Goal: Register for event/course

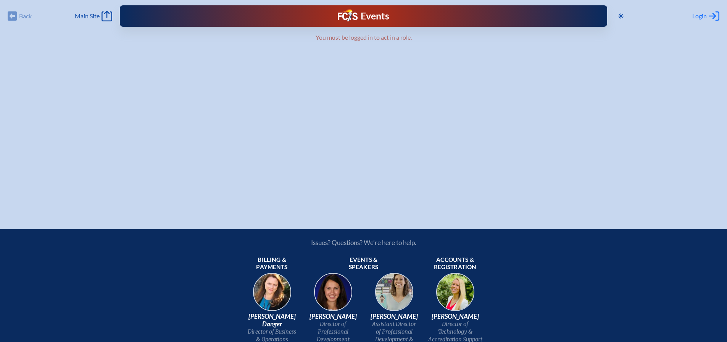
click at [700, 15] on span "Login" at bounding box center [699, 16] width 15 height 8
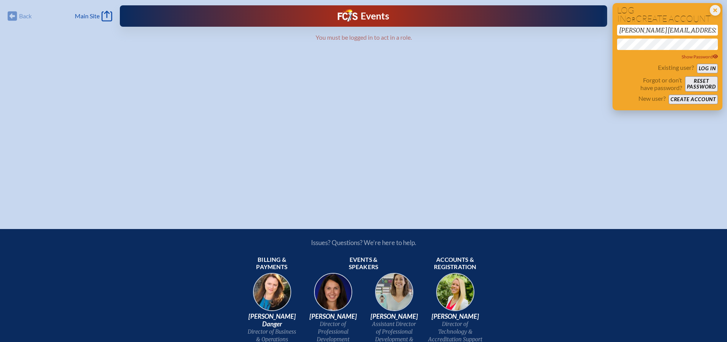
click at [703, 65] on button "Log in" at bounding box center [707, 69] width 21 height 10
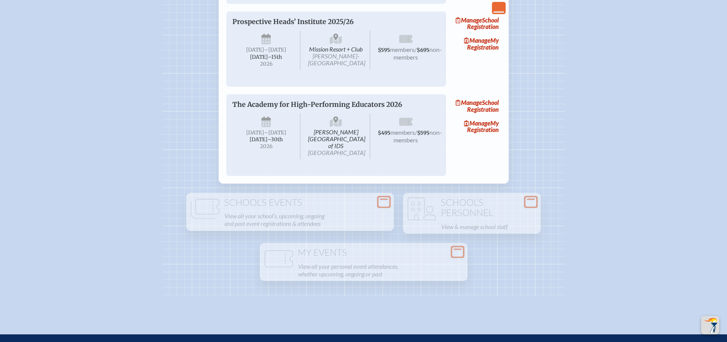
scroll to position [1259, 0]
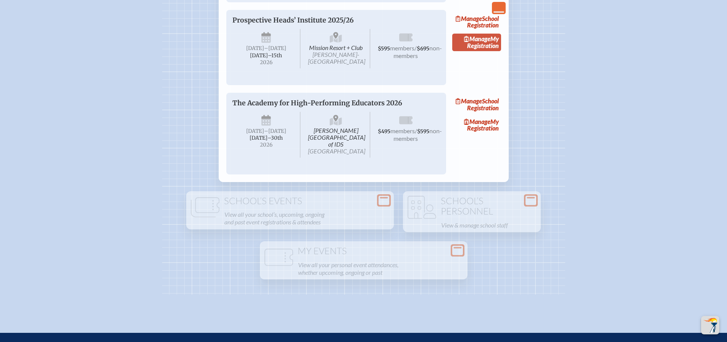
click at [491, 51] on link "Manage My Registration" at bounding box center [476, 43] width 49 height 18
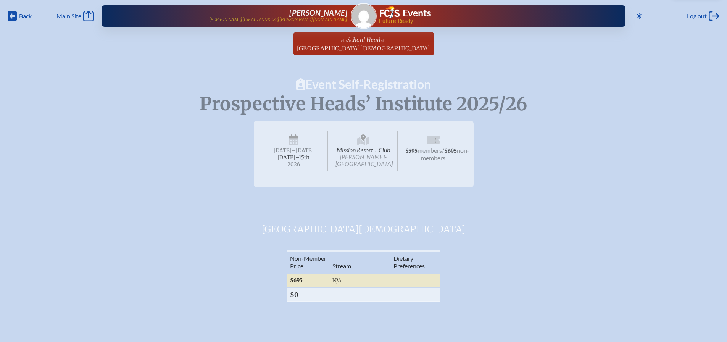
radio input "true"
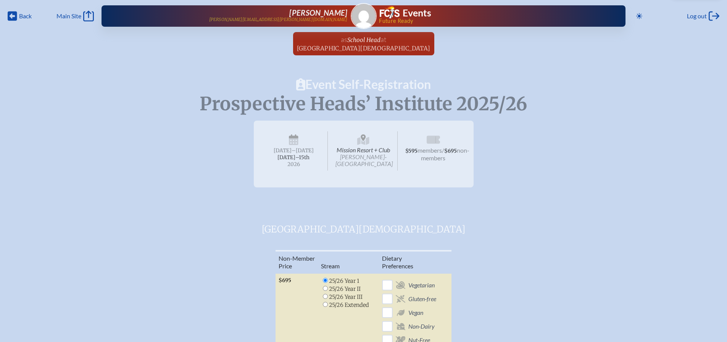
click at [325, 303] on input "radio" at bounding box center [325, 304] width 5 height 5
radio input "true"
click at [354, 46] on span "[GEOGRAPHIC_DATA][DEMOGRAPHIC_DATA]" at bounding box center [364, 48] width 134 height 7
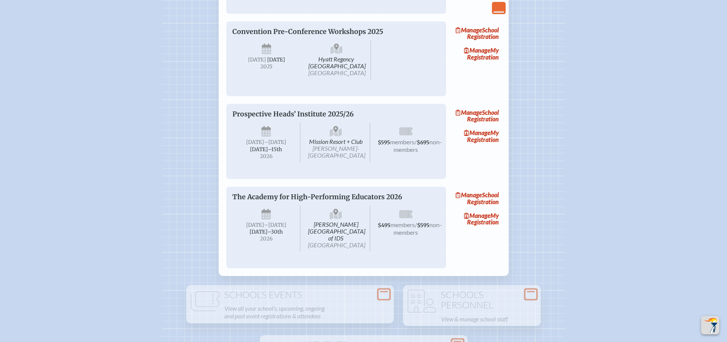
scroll to position [1145, 0]
